Goal: Navigation & Orientation: Find specific page/section

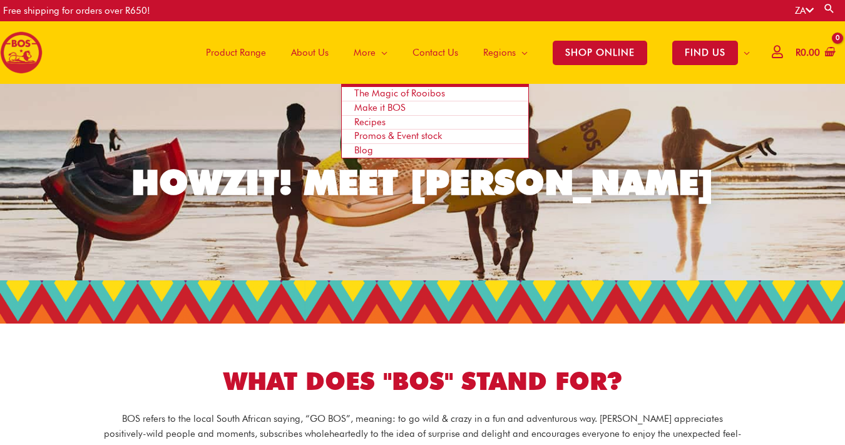
click at [364, 56] on span "More" at bounding box center [365, 53] width 22 height 38
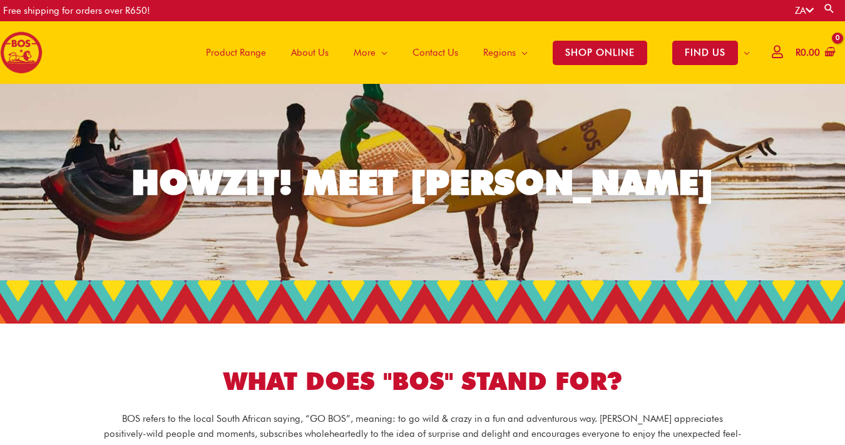
click at [239, 54] on span "Product Range" at bounding box center [236, 53] width 60 height 38
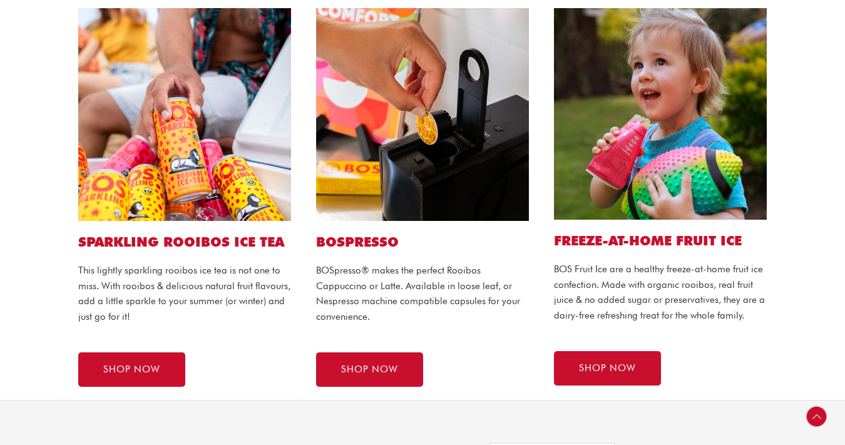
scroll to position [729, 0]
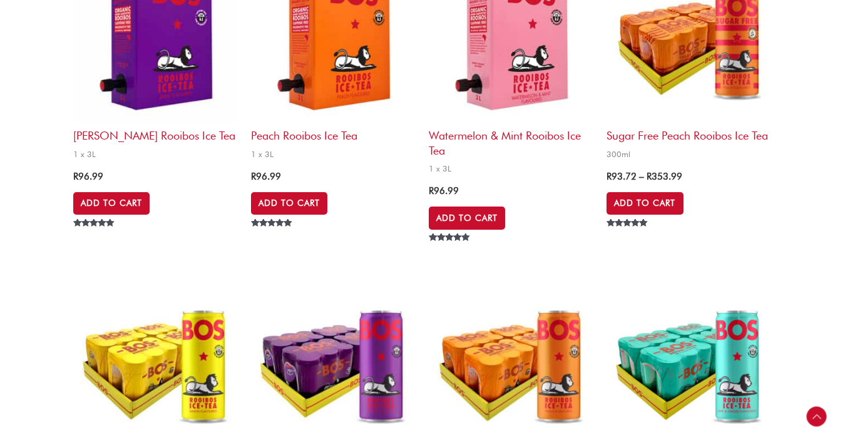
scroll to position [1138, 0]
